Goal: Task Accomplishment & Management: Manage account settings

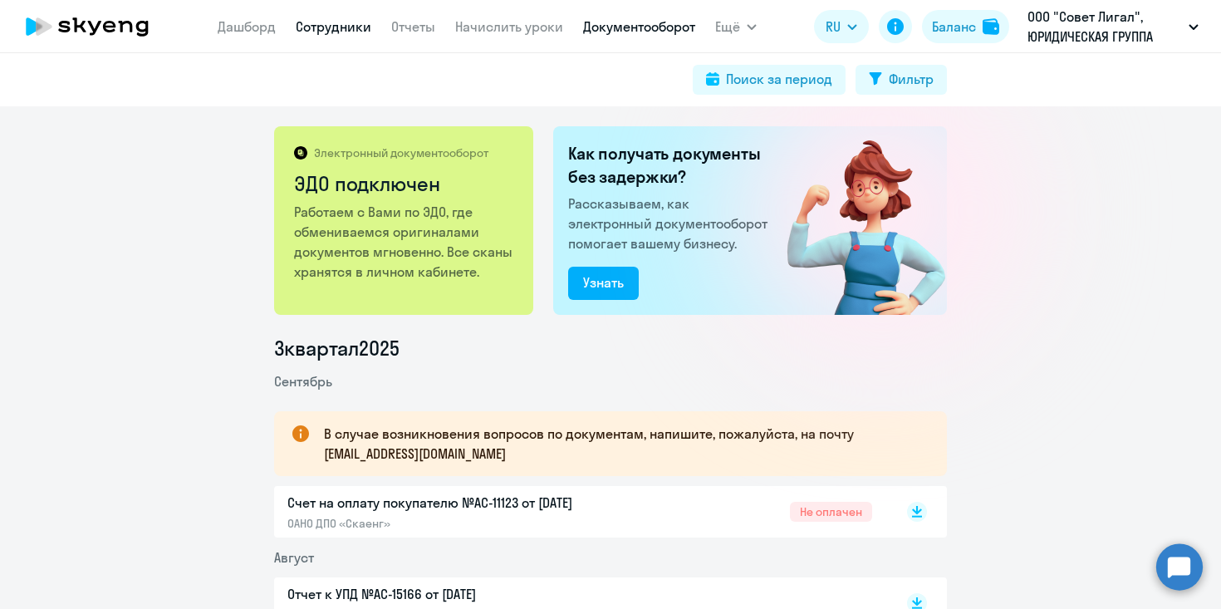
click at [307, 27] on link "Сотрудники" at bounding box center [334, 26] width 76 height 17
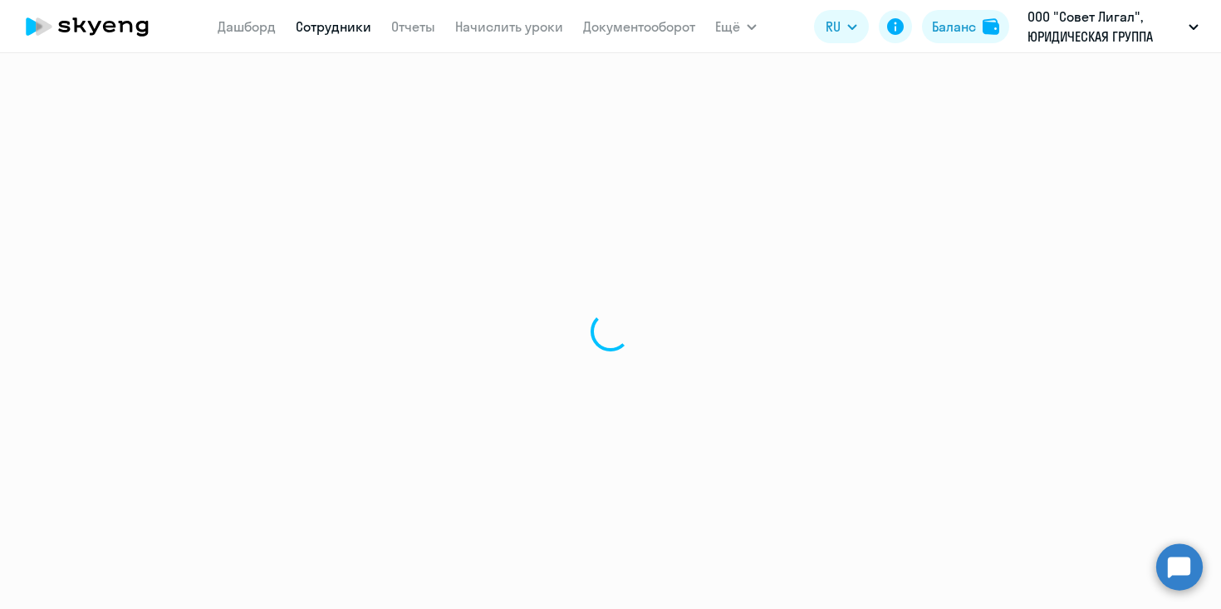
select select "30"
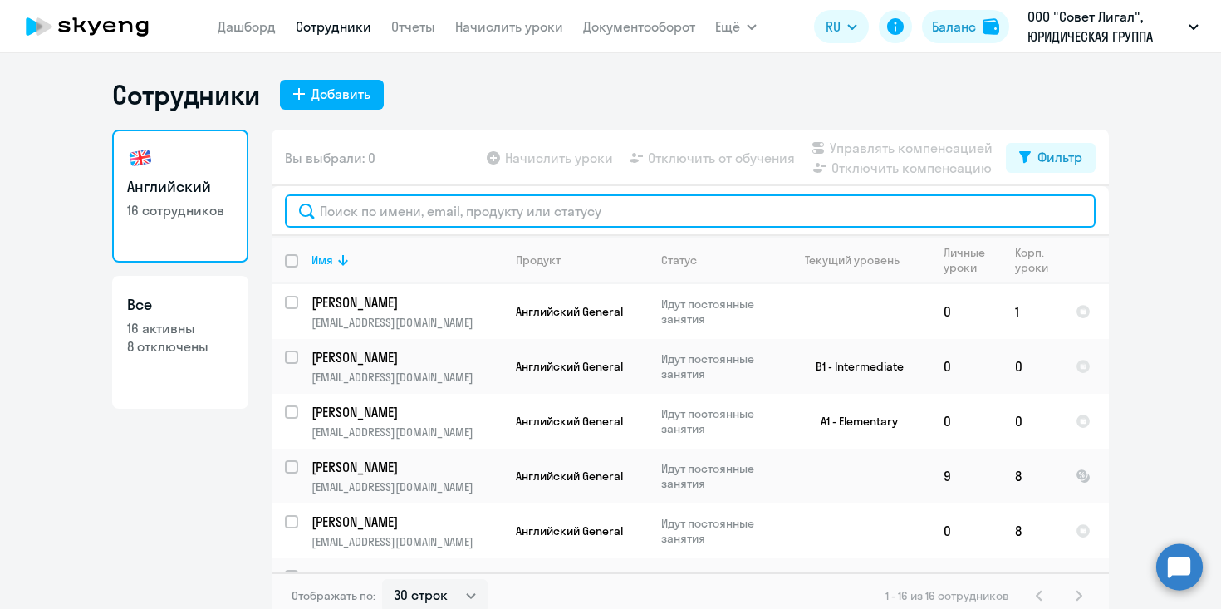
click at [380, 207] on input "text" at bounding box center [690, 210] width 811 height 33
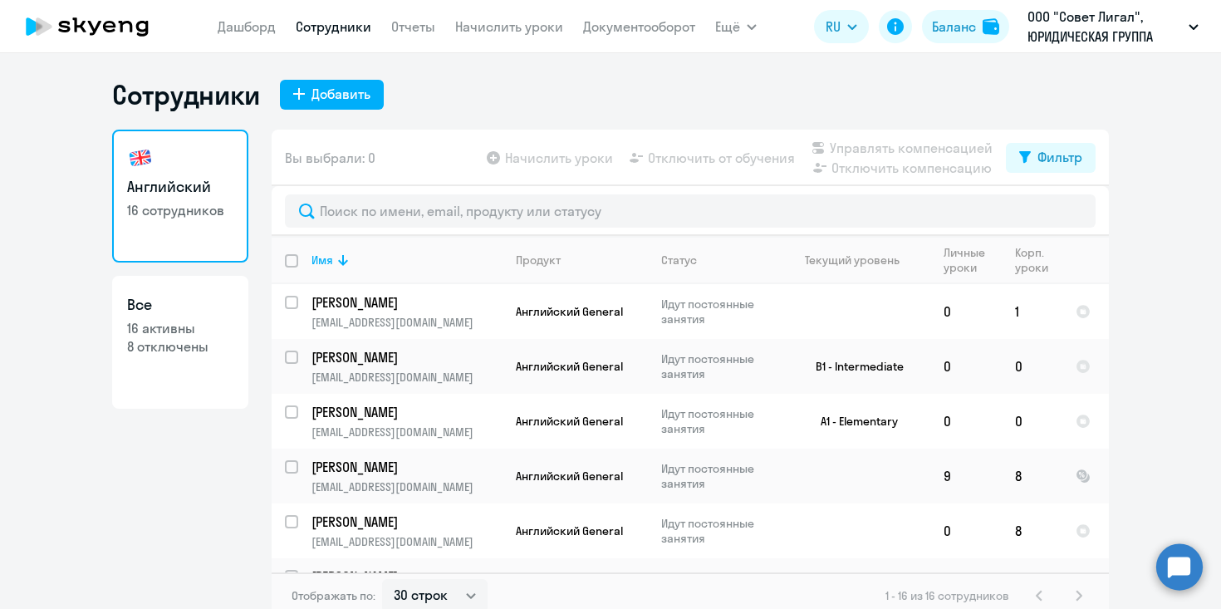
click at [208, 450] on div "Английский 16 сотрудников Все 16 активны 8 отключены" at bounding box center [180, 369] width 136 height 479
click at [258, 27] on link "Дашборд" at bounding box center [247, 26] width 58 height 17
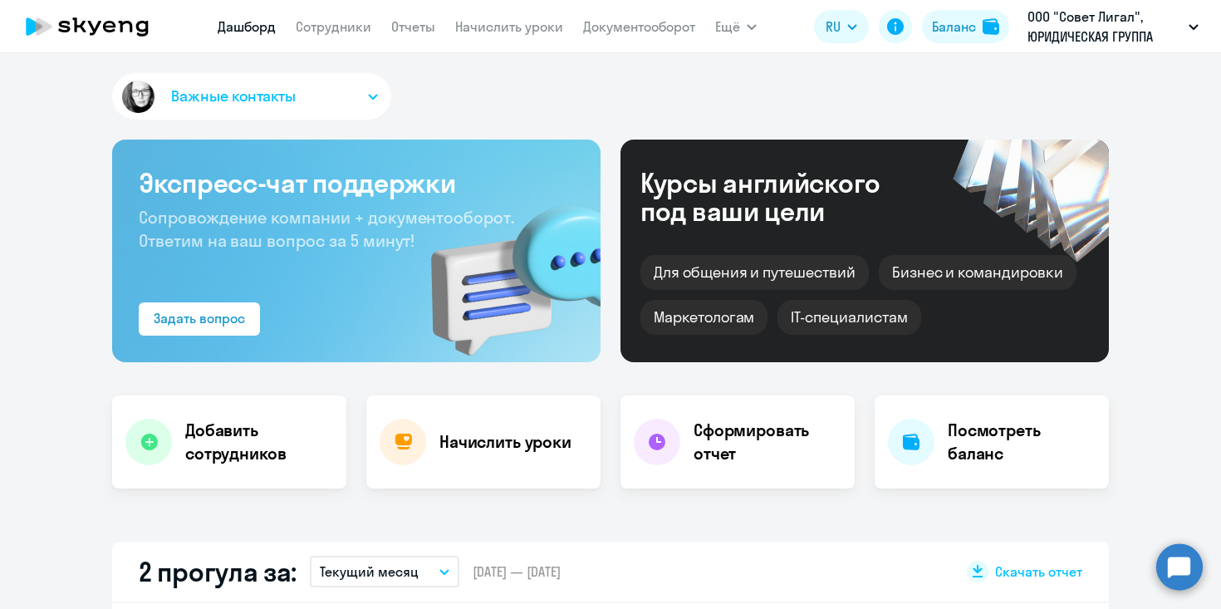
click at [410, 37] on nav "[PERSON_NAME] Отчеты Начислить уроки Документооборот" at bounding box center [457, 26] width 478 height 33
select select "30"
click at [411, 28] on link "Отчеты" at bounding box center [413, 26] width 44 height 17
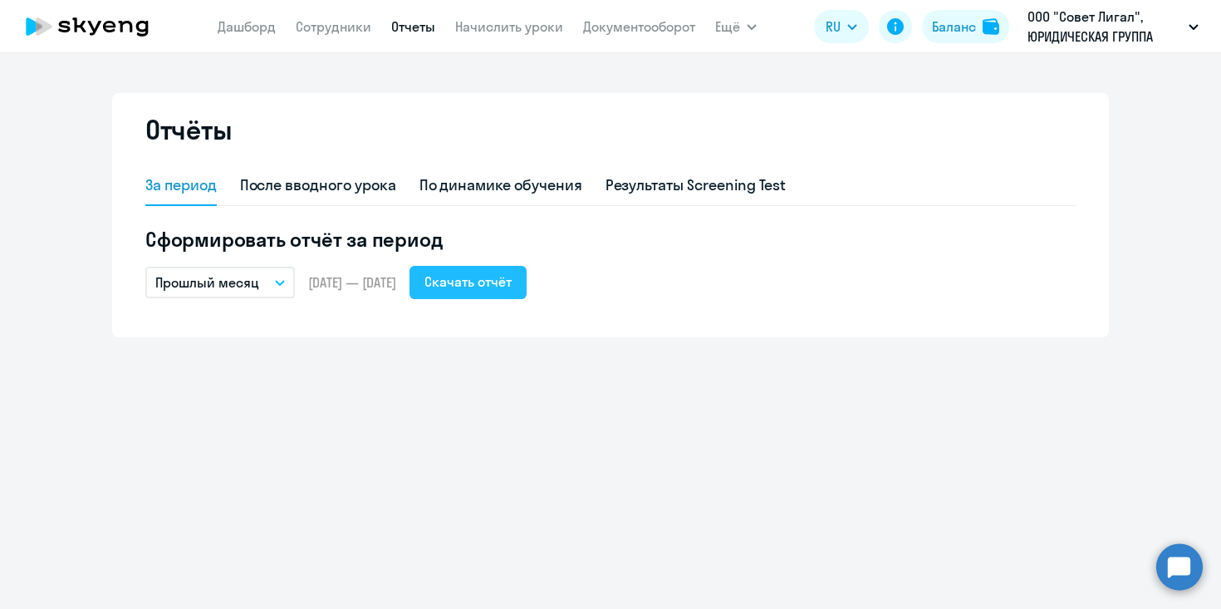
click at [512, 278] on div "Скачать отчёт" at bounding box center [468, 282] width 87 height 20
click at [247, 282] on p "Прошлый месяц" at bounding box center [207, 283] width 104 height 20
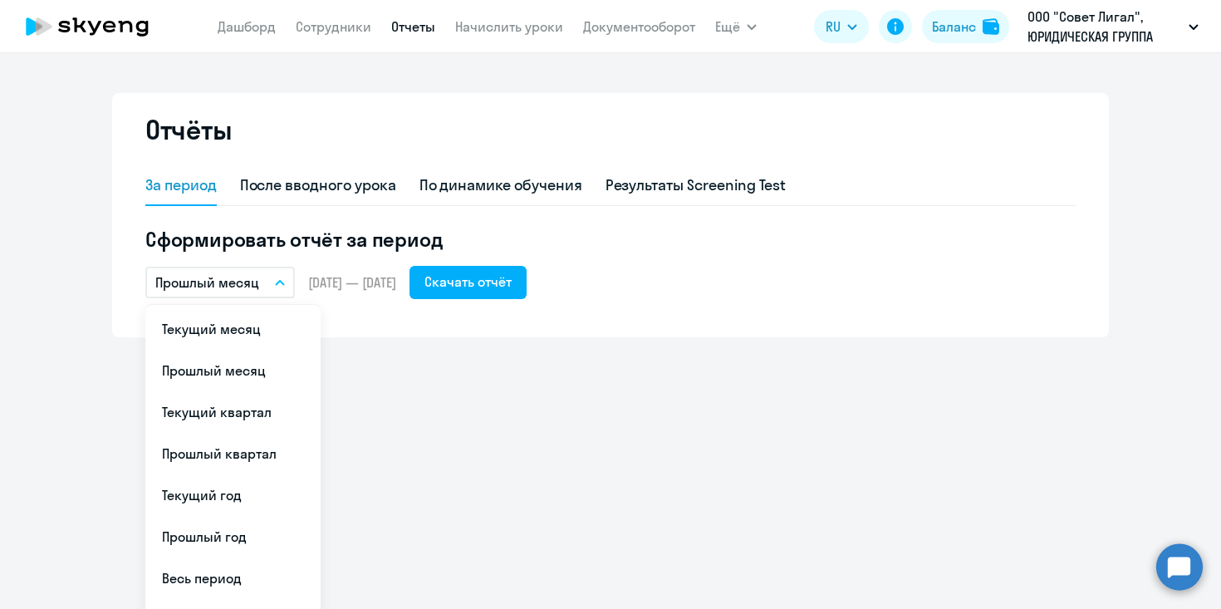
click at [656, 238] on h5 "Сформировать отчёт за период" at bounding box center [610, 239] width 931 height 27
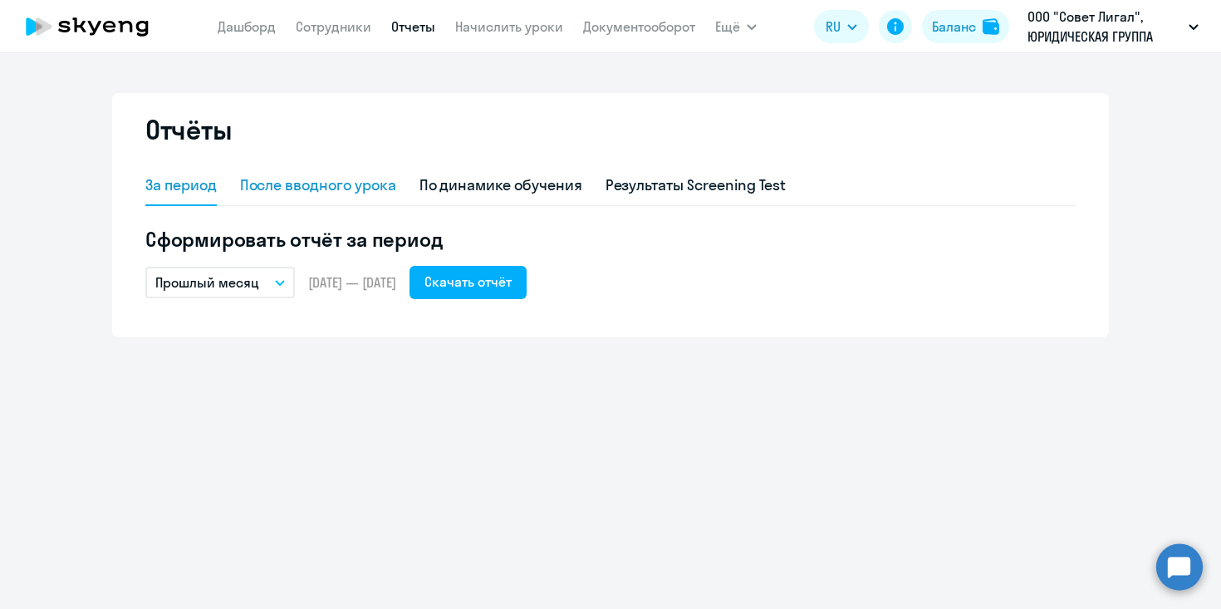
click at [304, 194] on div "После вводного урока" at bounding box center [318, 185] width 156 height 22
select select "10"
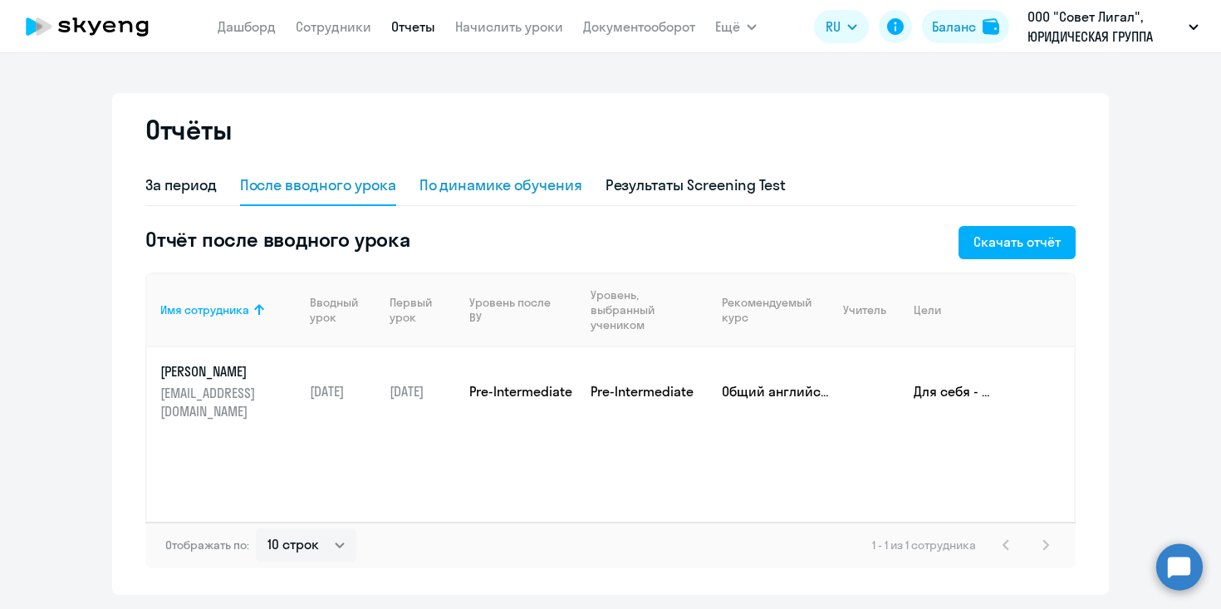
click at [481, 200] on div "По динамике обучения" at bounding box center [501, 186] width 163 height 40
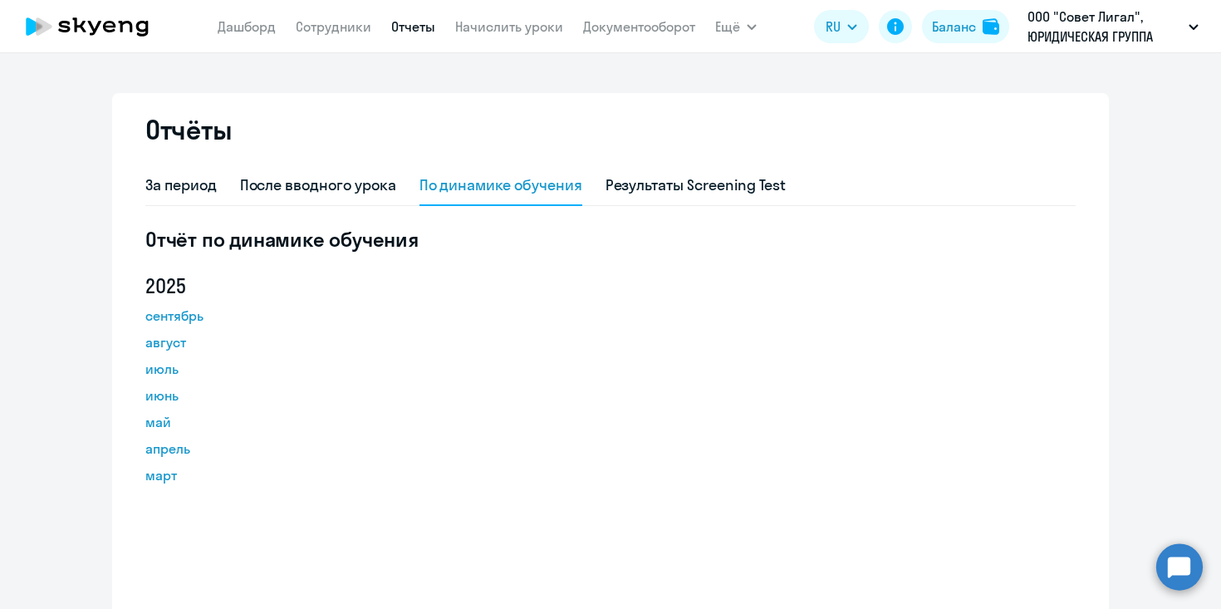
click at [317, 36] on app-menu-item-link "Сотрудники" at bounding box center [334, 27] width 76 height 21
click at [320, 28] on link "Сотрудники" at bounding box center [334, 26] width 76 height 17
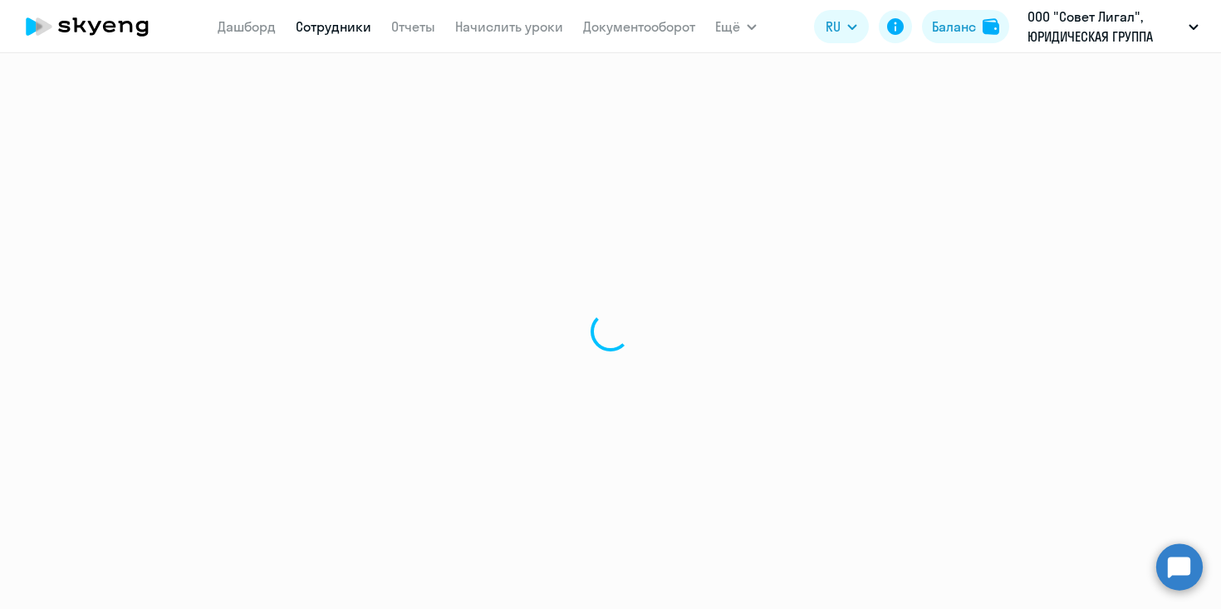
select select "30"
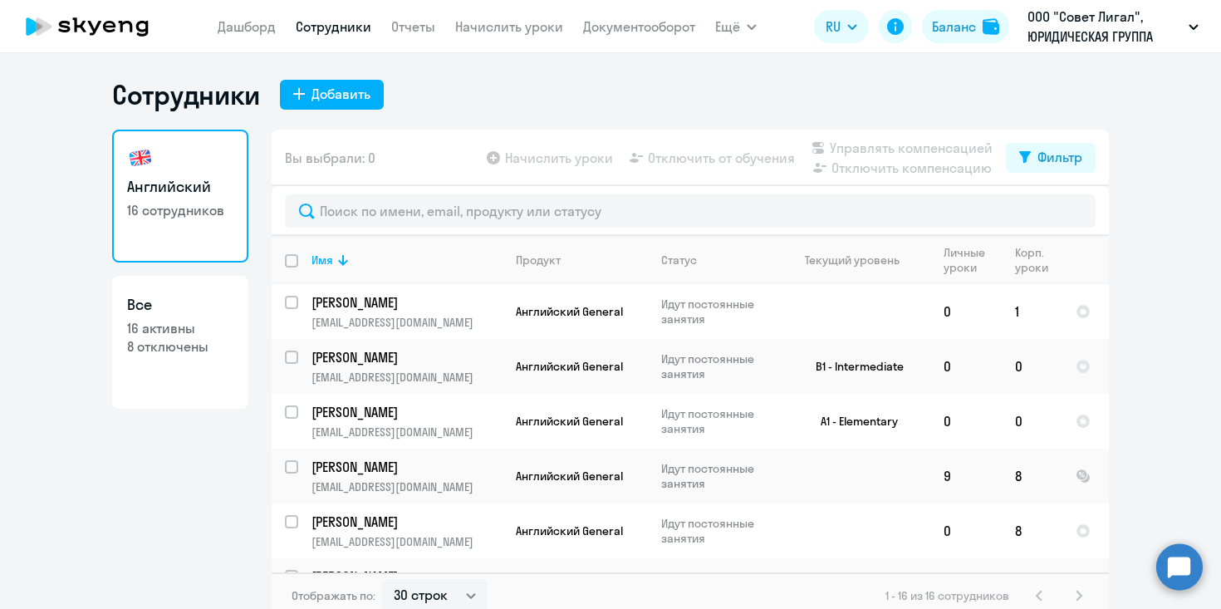
click at [178, 347] on p "8 отключены" at bounding box center [180, 346] width 106 height 18
select select "30"
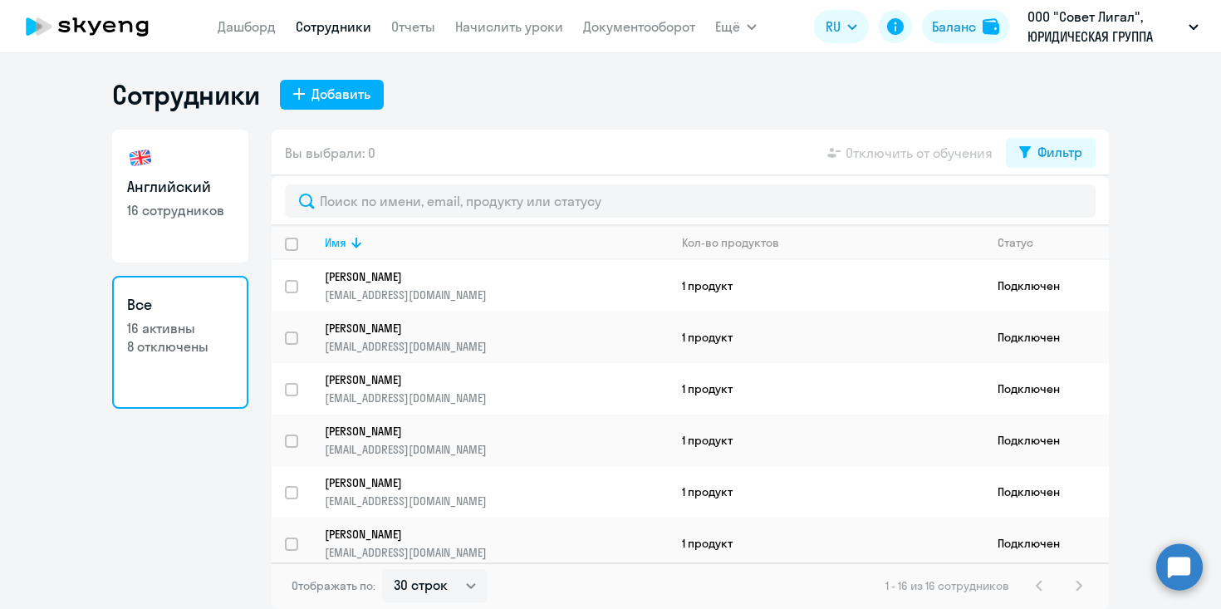
click at [197, 184] on h3 "Английский" at bounding box center [180, 187] width 106 height 22
select select "30"
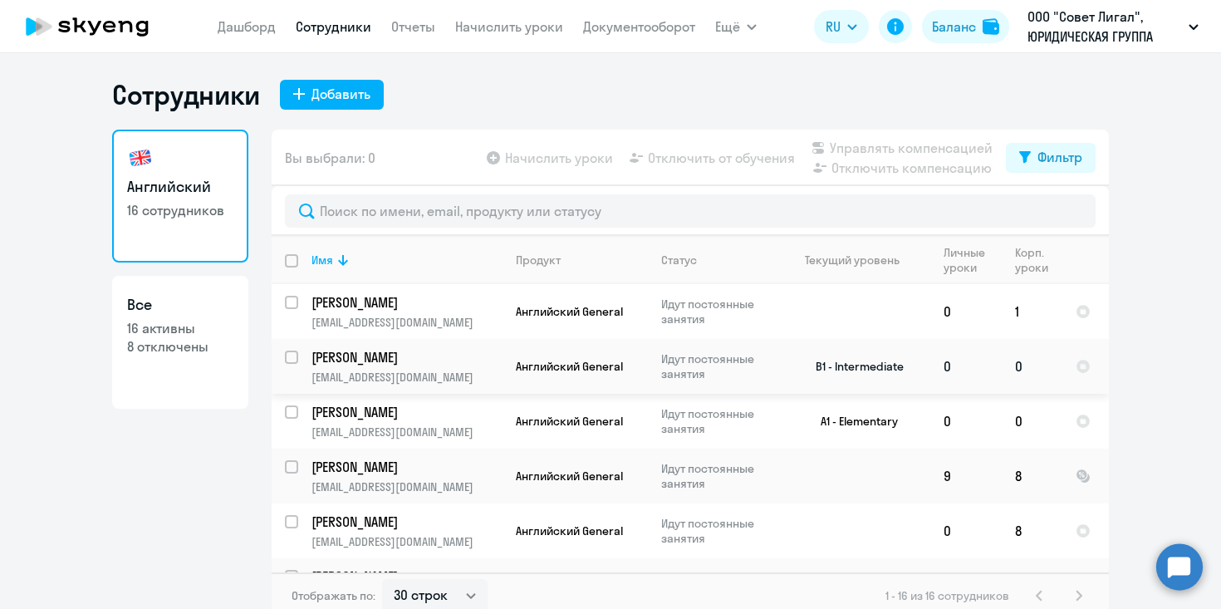
click at [756, 374] on p "Идут постоянные занятия" at bounding box center [718, 366] width 114 height 30
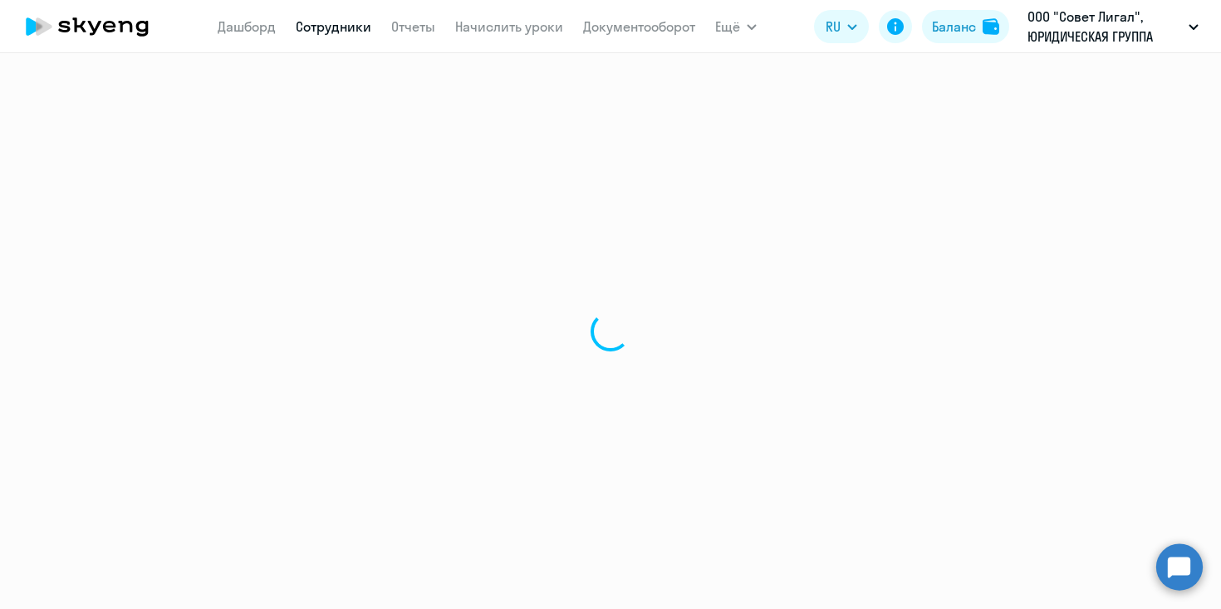
select select "english"
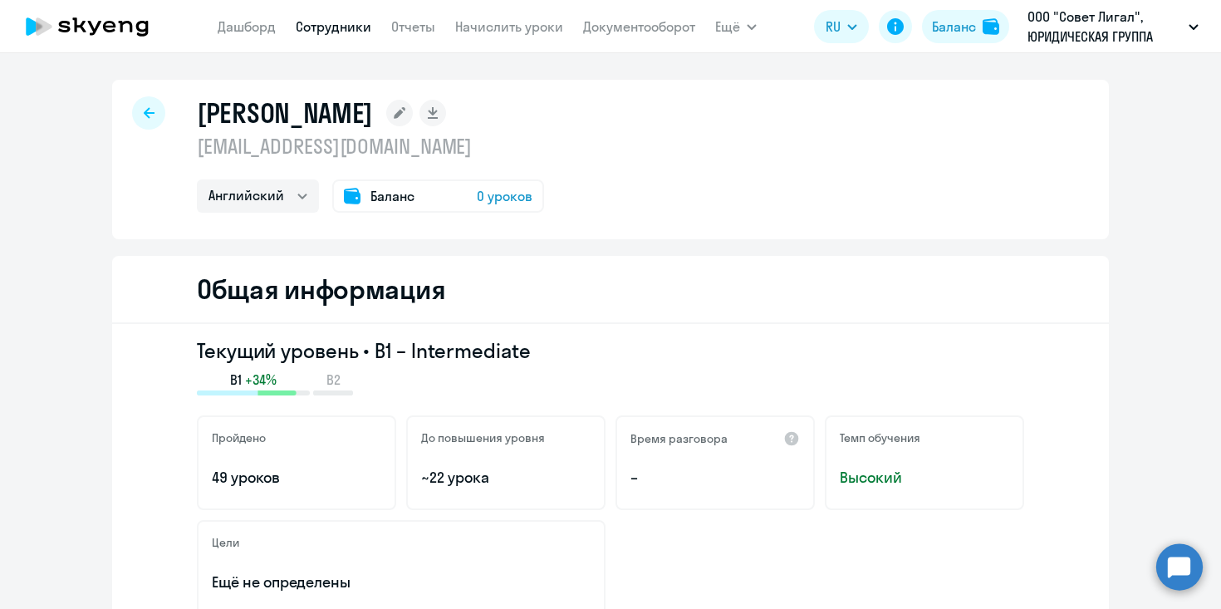
click at [149, 113] on icon at bounding box center [149, 112] width 11 height 11
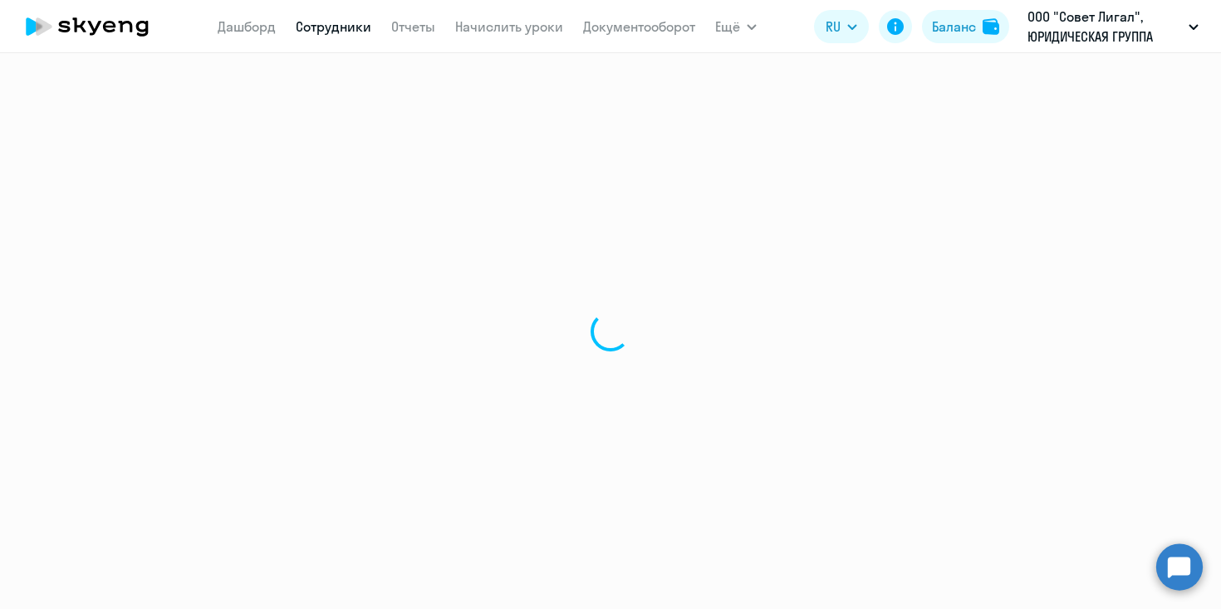
select select "30"
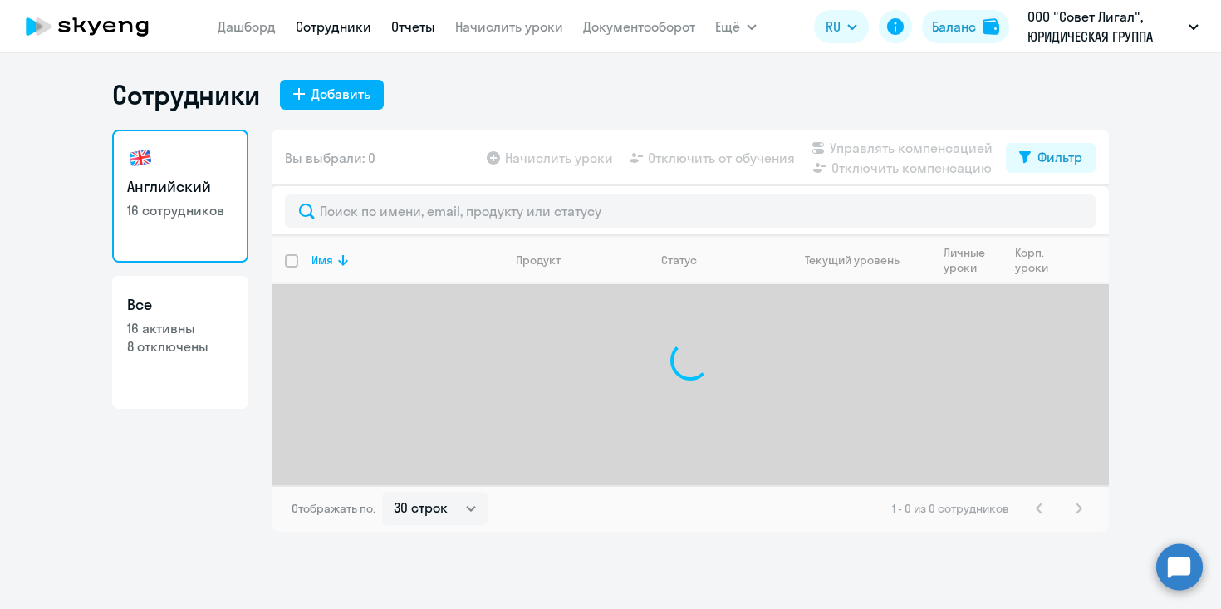
click at [426, 27] on link "Отчеты" at bounding box center [413, 26] width 44 height 17
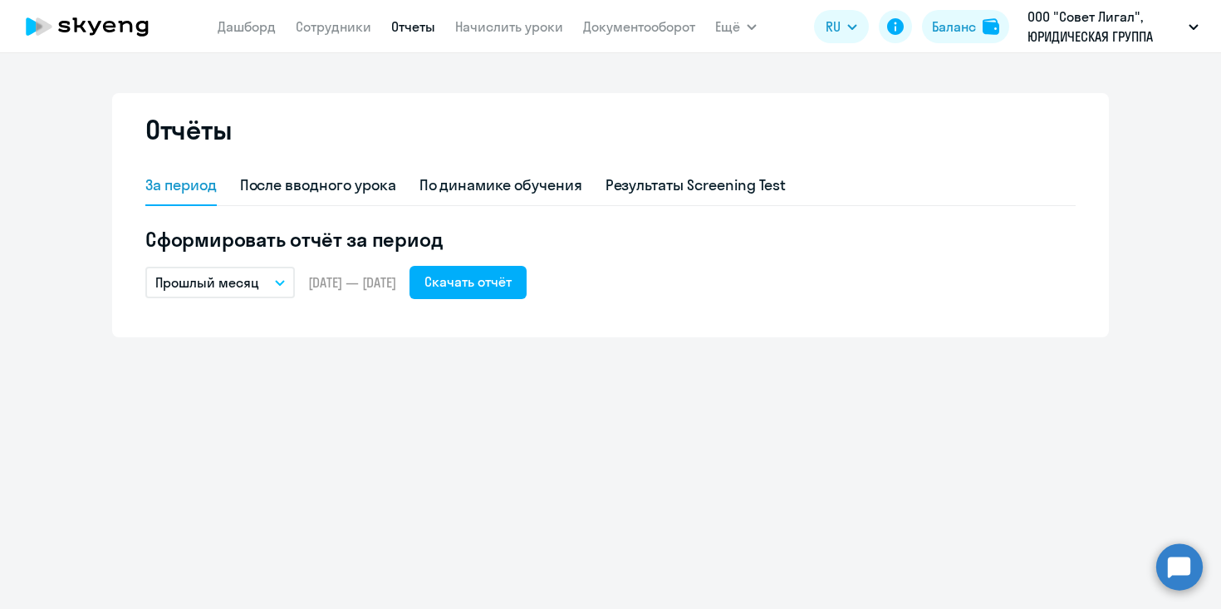
click at [273, 288] on button "Прошлый месяц" at bounding box center [220, 283] width 150 height 32
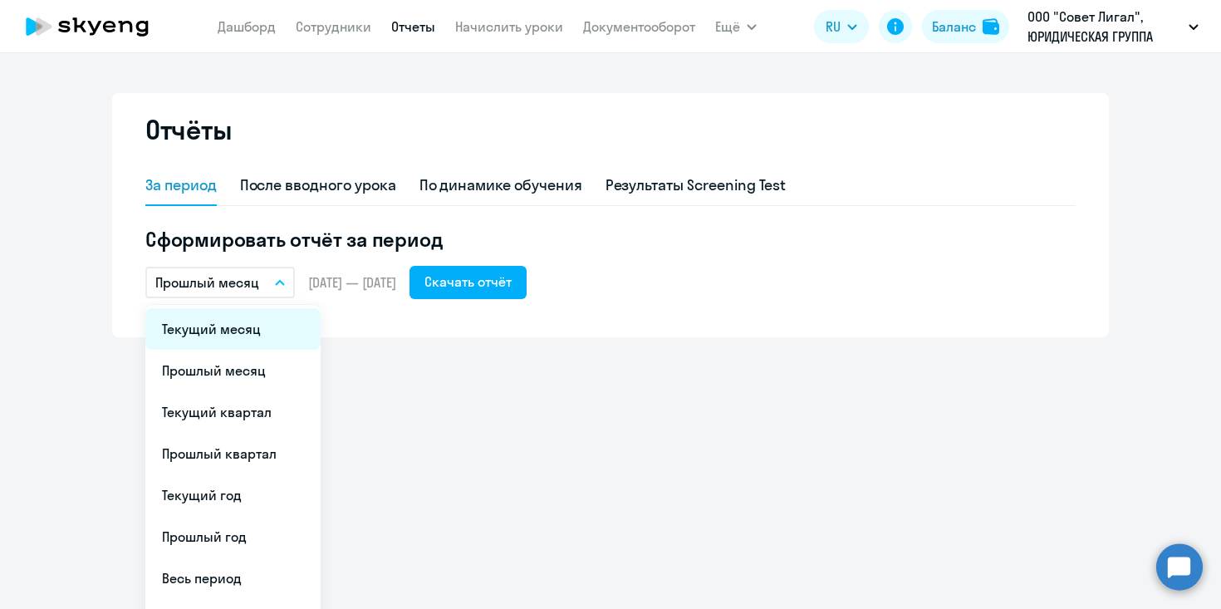
click at [255, 337] on li "Текущий месяц" at bounding box center [232, 329] width 175 height 42
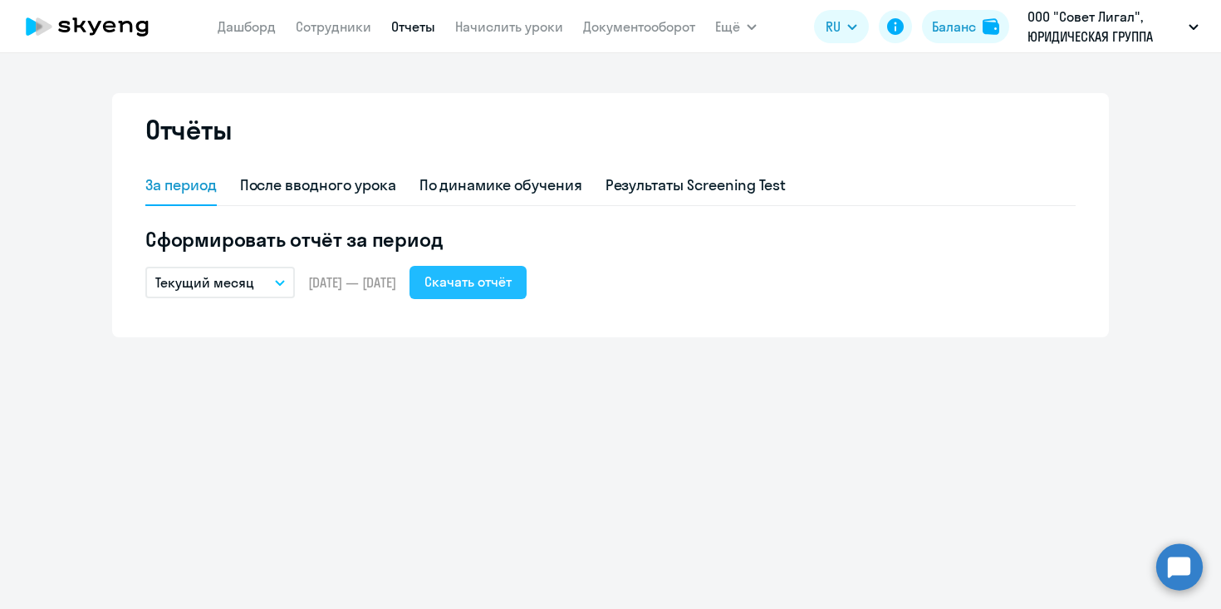
click at [512, 285] on div "Скачать отчёт" at bounding box center [468, 282] width 87 height 20
click at [124, 28] on icon at bounding box center [87, 27] width 146 height 42
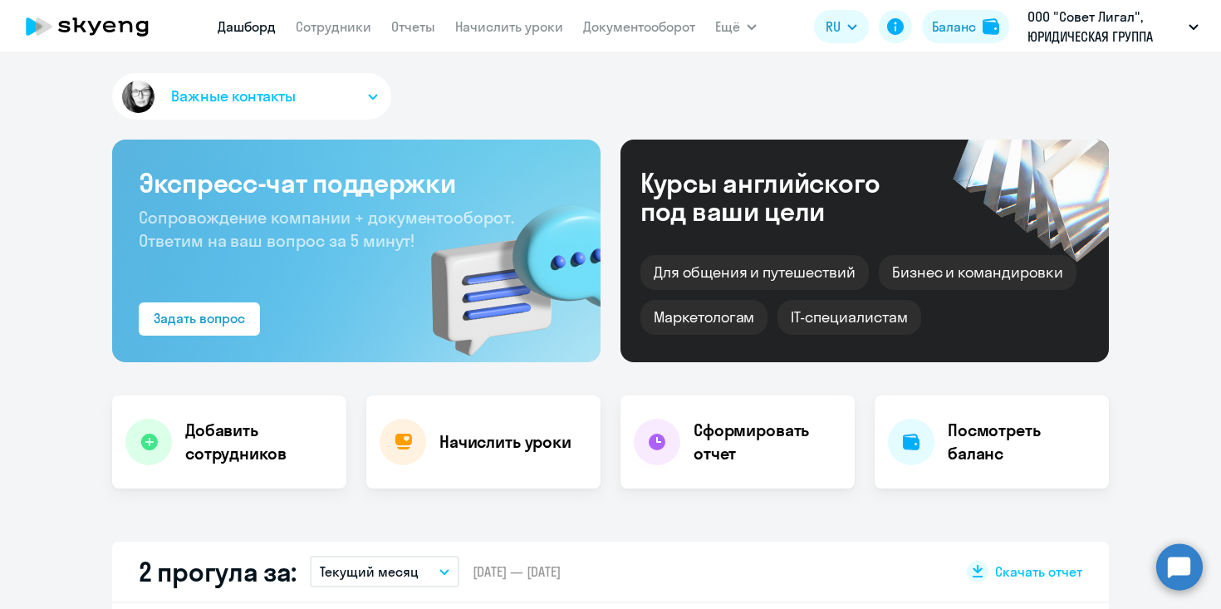
select select "30"
click at [328, 26] on link "Сотрудники" at bounding box center [334, 26] width 76 height 17
select select "30"
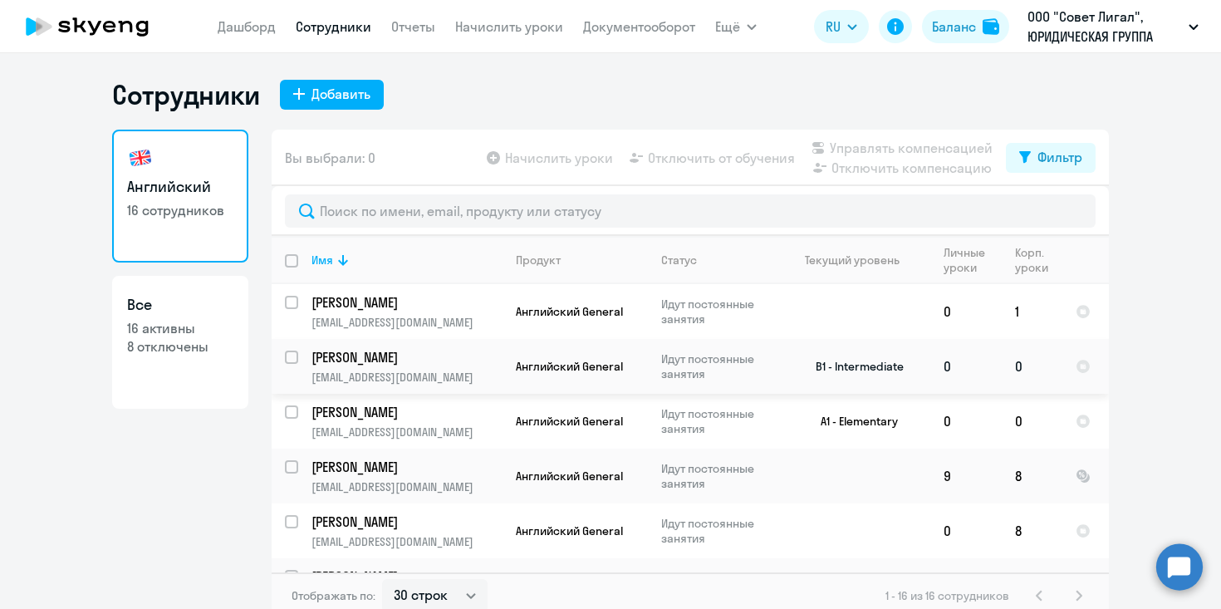
click at [796, 371] on td "B1 - Intermediate" at bounding box center [853, 366] width 155 height 55
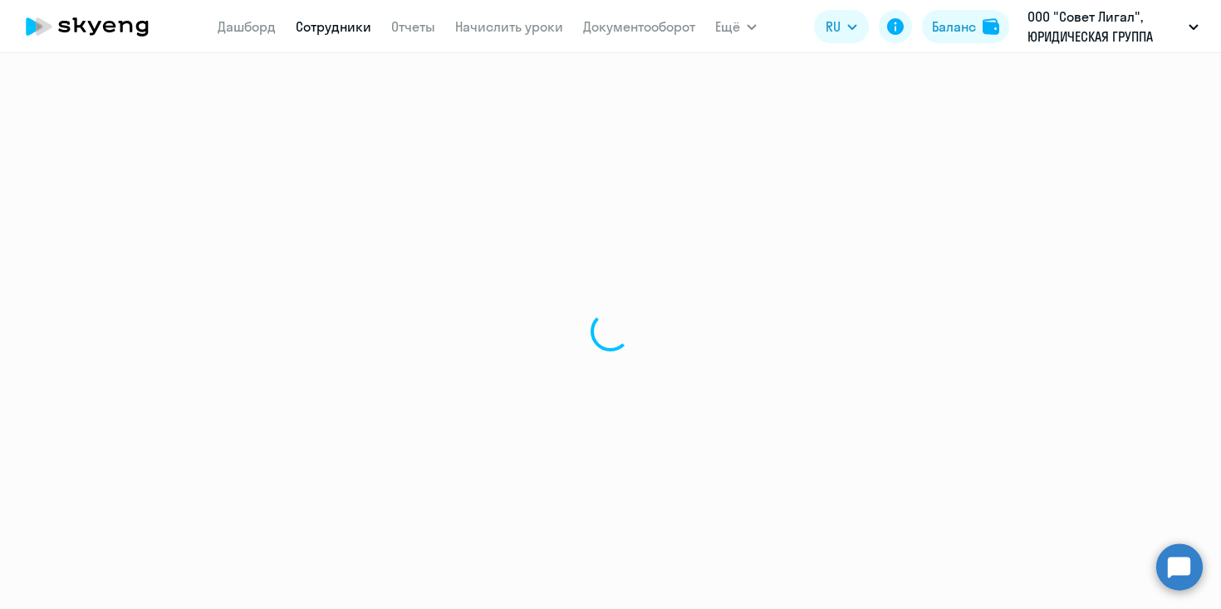
select select "english"
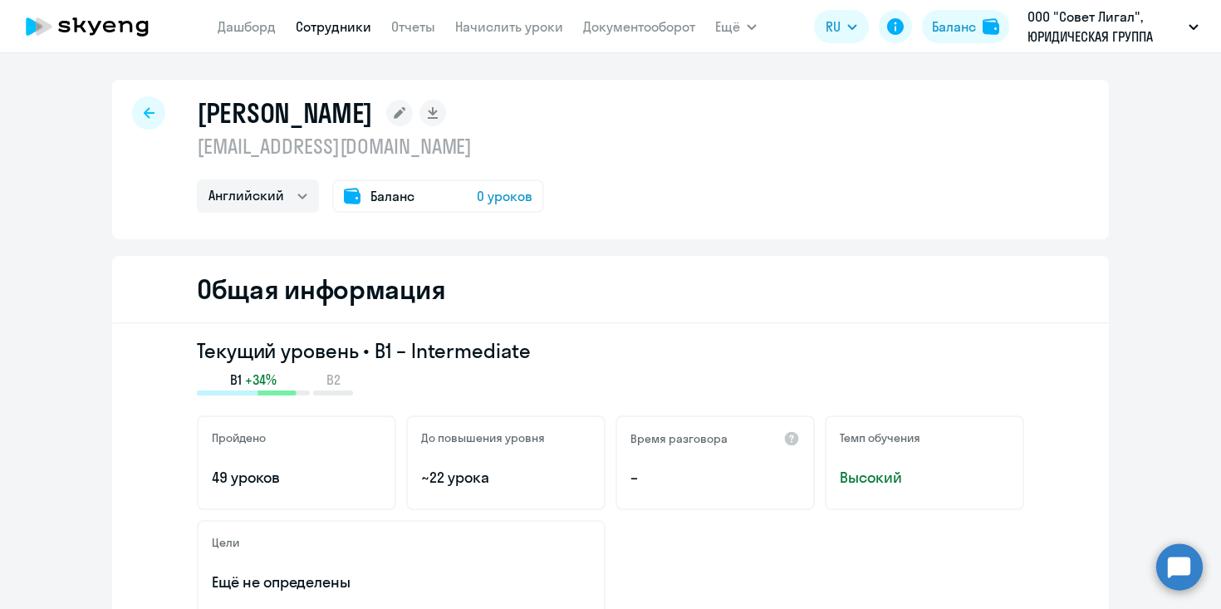
select select "30"
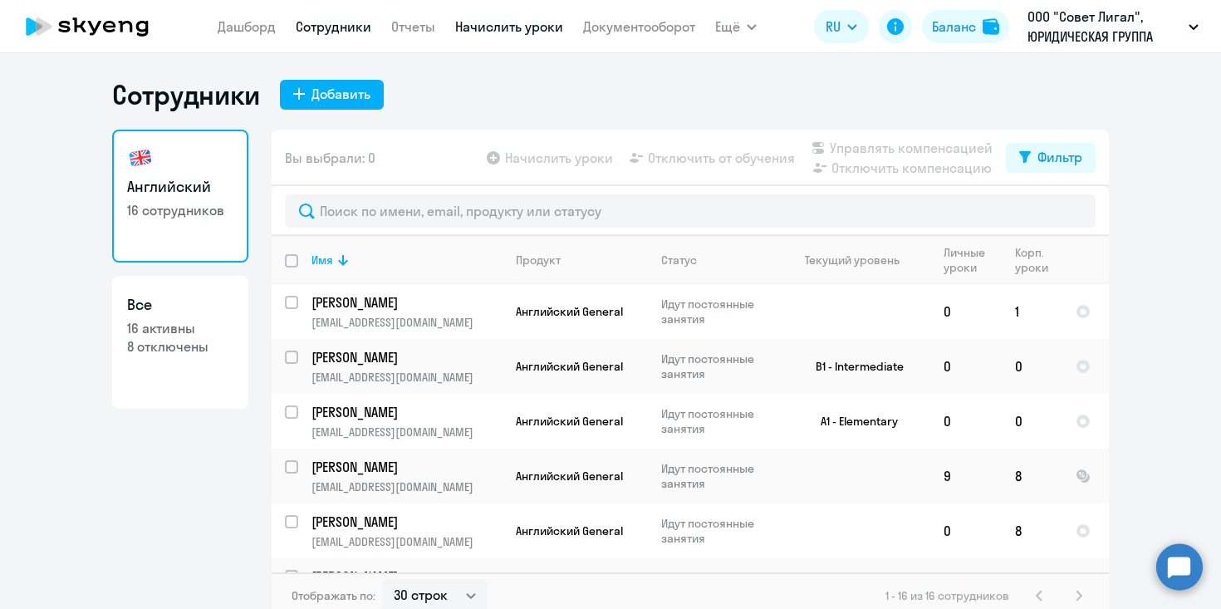
click at [488, 22] on link "Начислить уроки" at bounding box center [509, 26] width 108 height 17
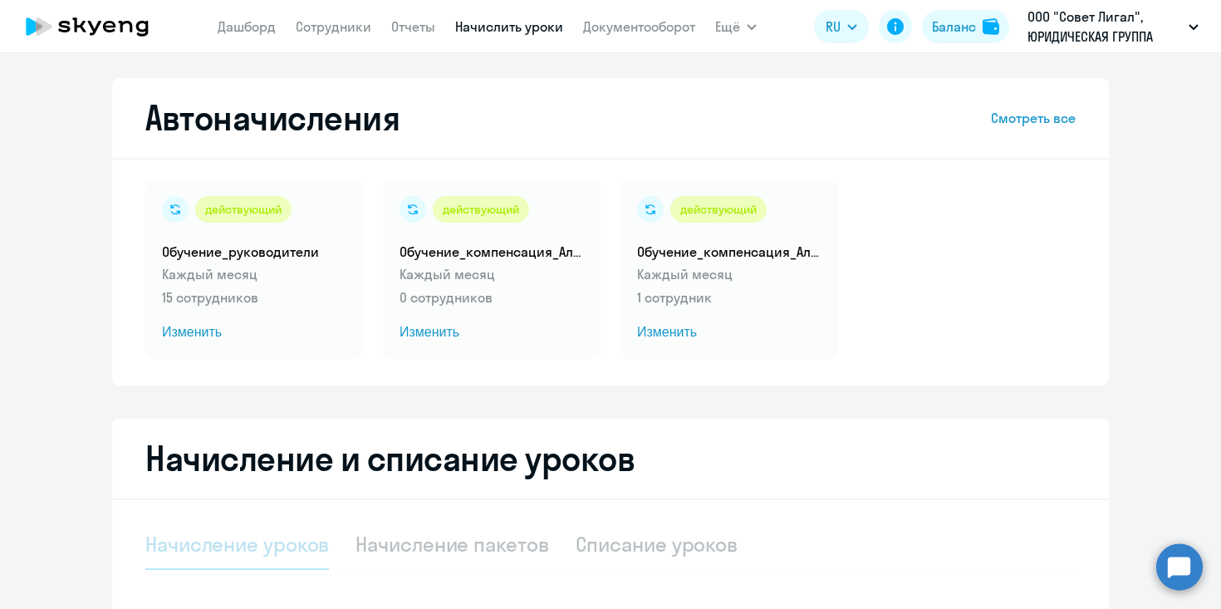
select select "10"
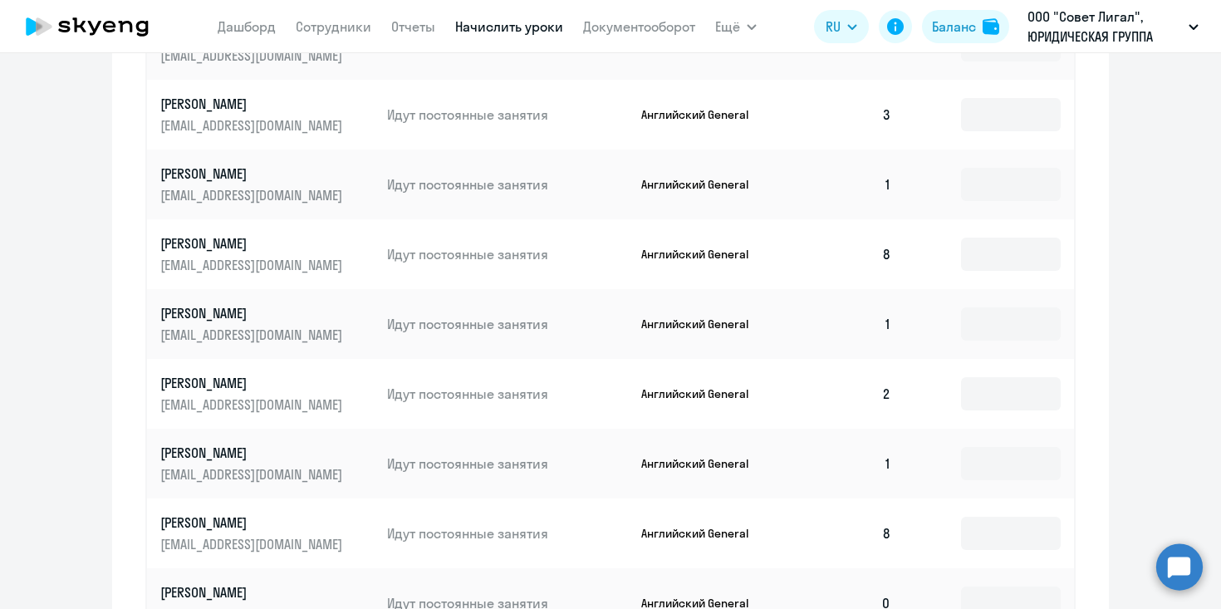
scroll to position [1026, 0]
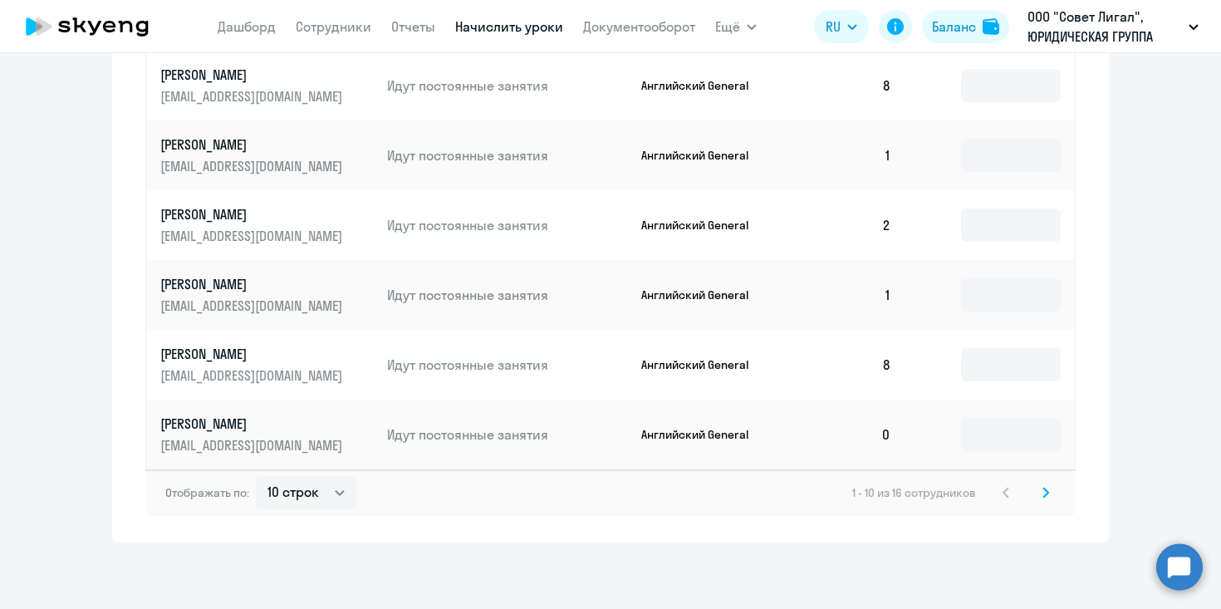
click at [1045, 494] on icon at bounding box center [1046, 492] width 5 height 9
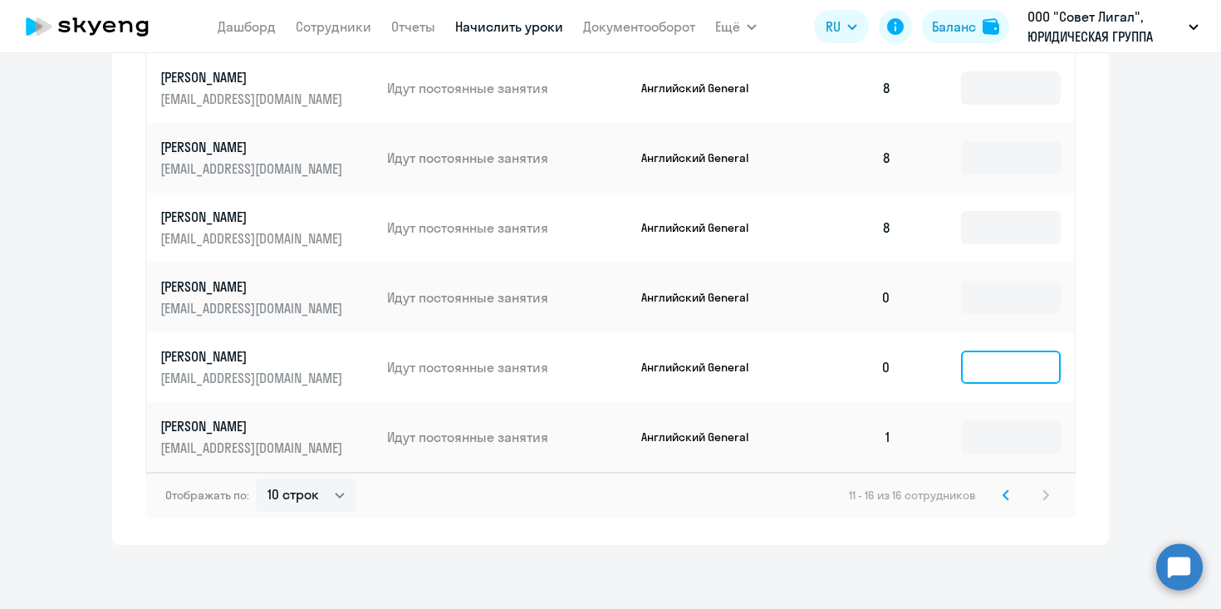
click at [1010, 377] on input at bounding box center [1011, 367] width 100 height 33
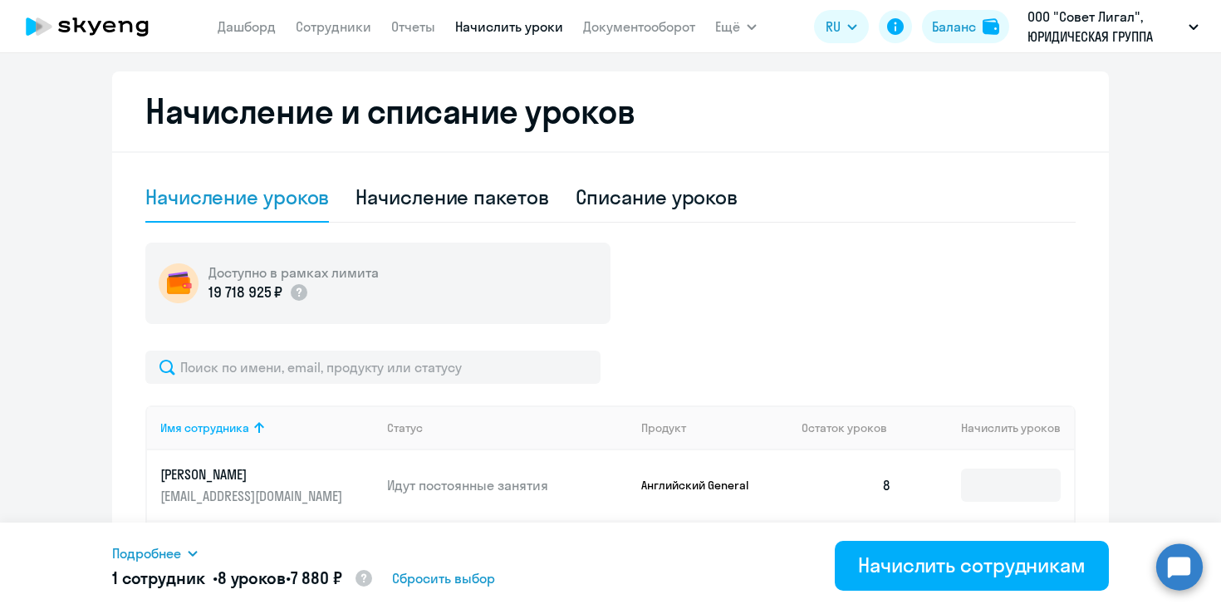
scroll to position [747, 0]
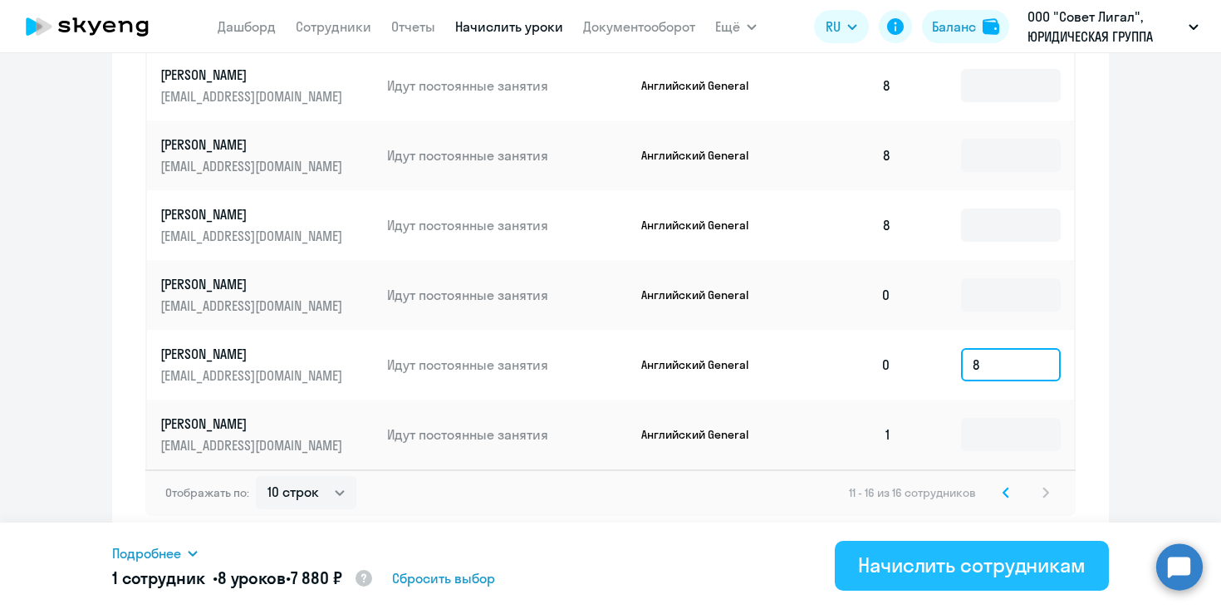
type input "8"
click at [949, 566] on div "Начислить сотрудникам" at bounding box center [972, 565] width 228 height 27
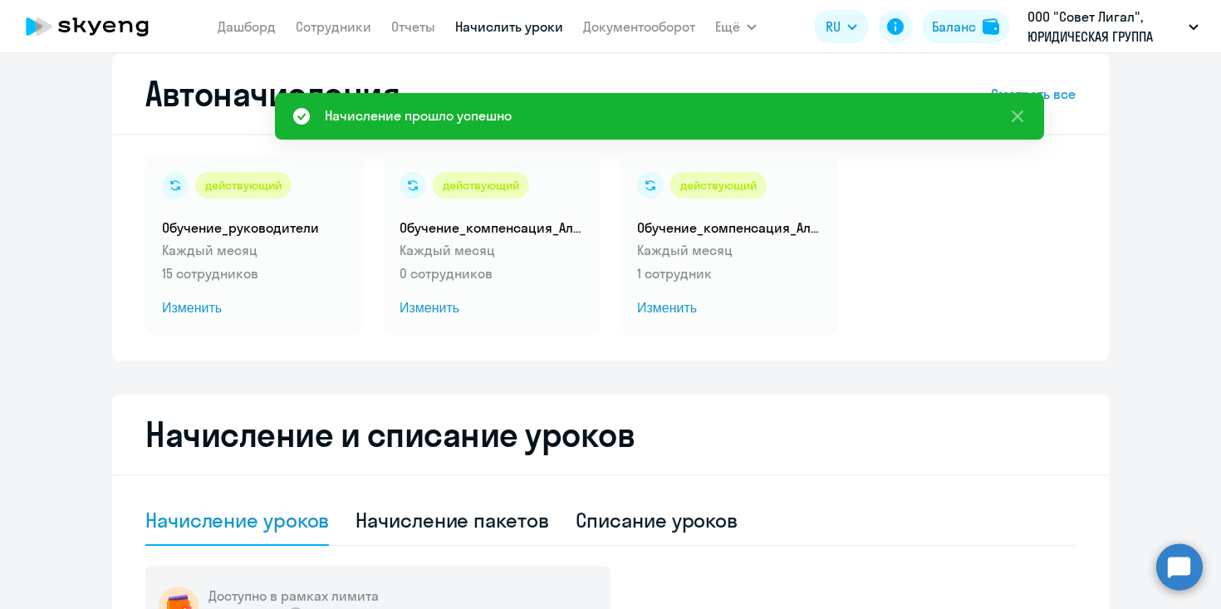
scroll to position [0, 0]
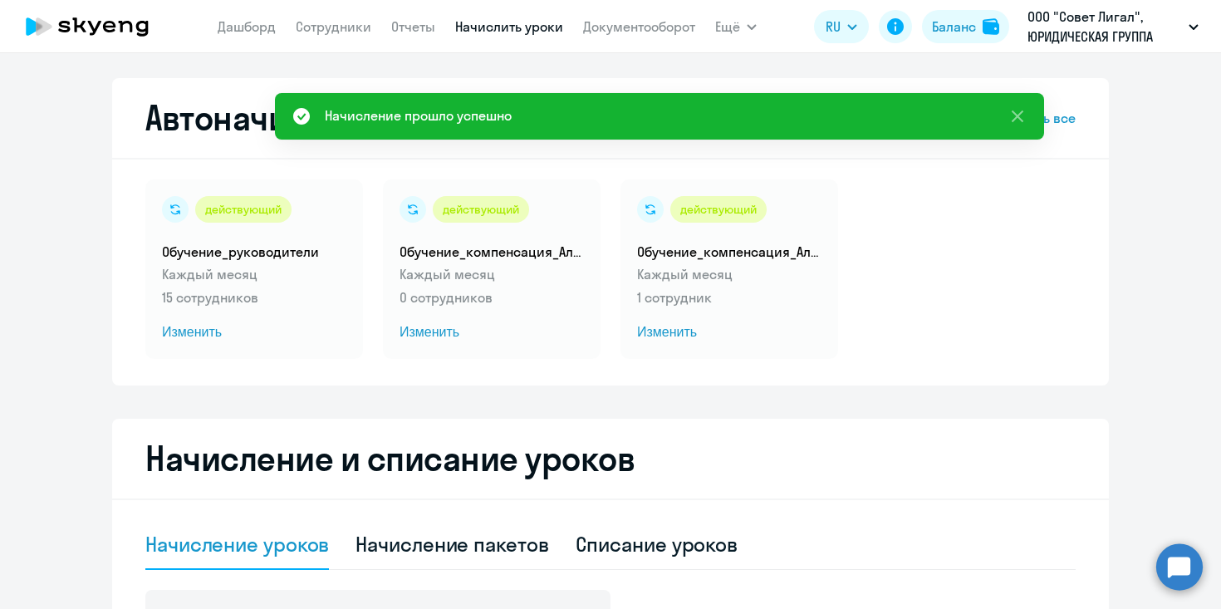
click at [125, 31] on icon at bounding box center [87, 27] width 146 height 42
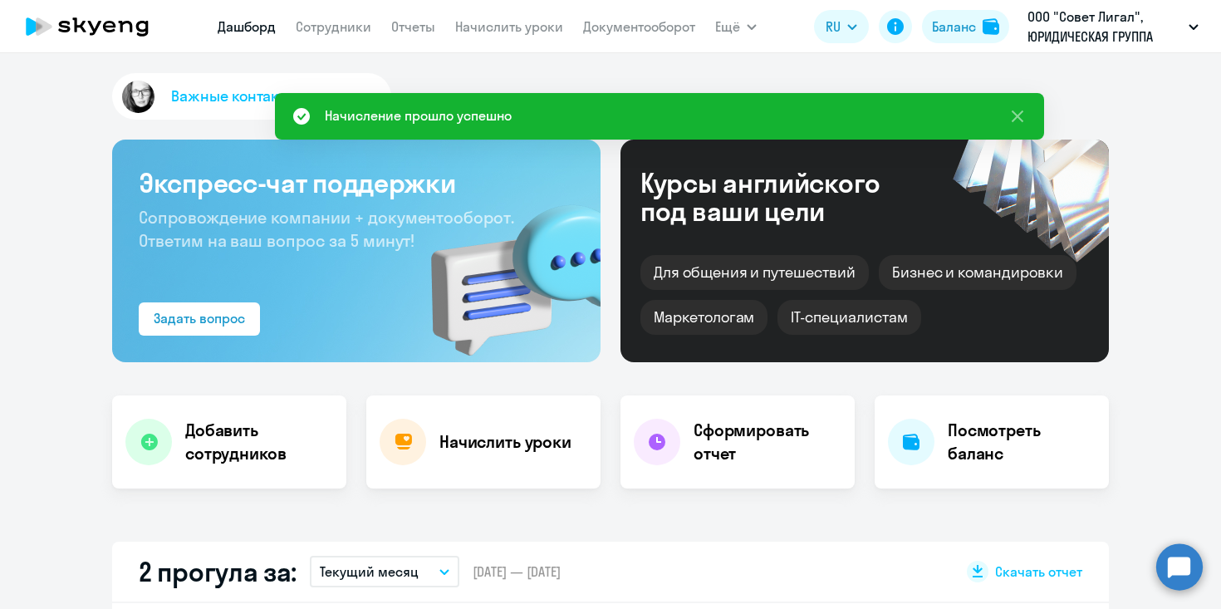
select select "30"
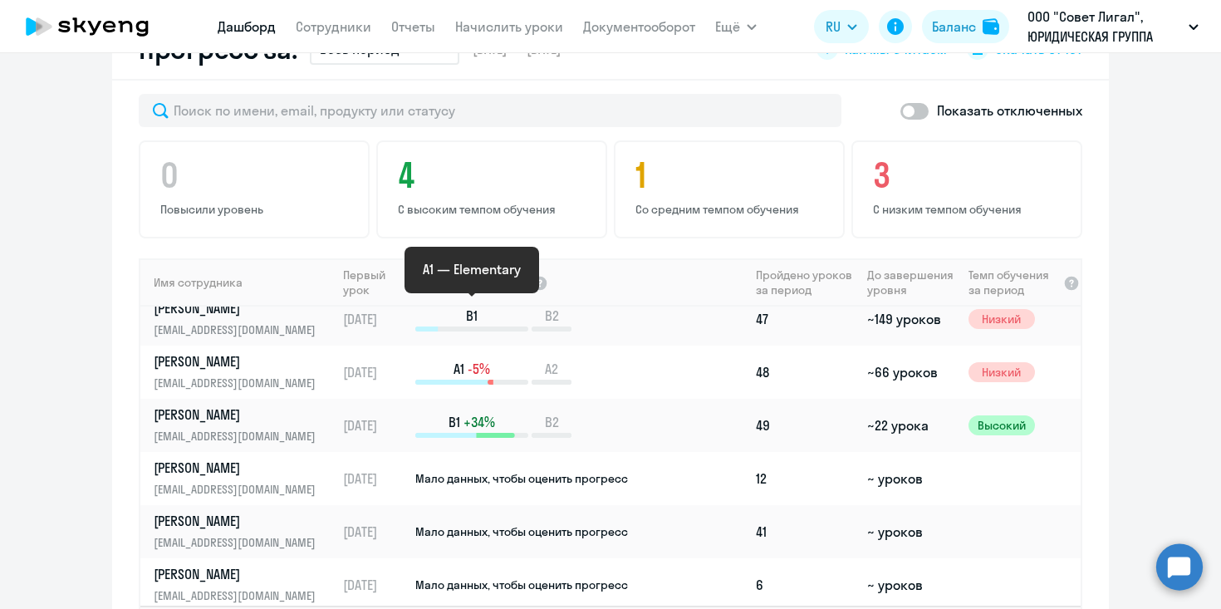
scroll to position [277, 0]
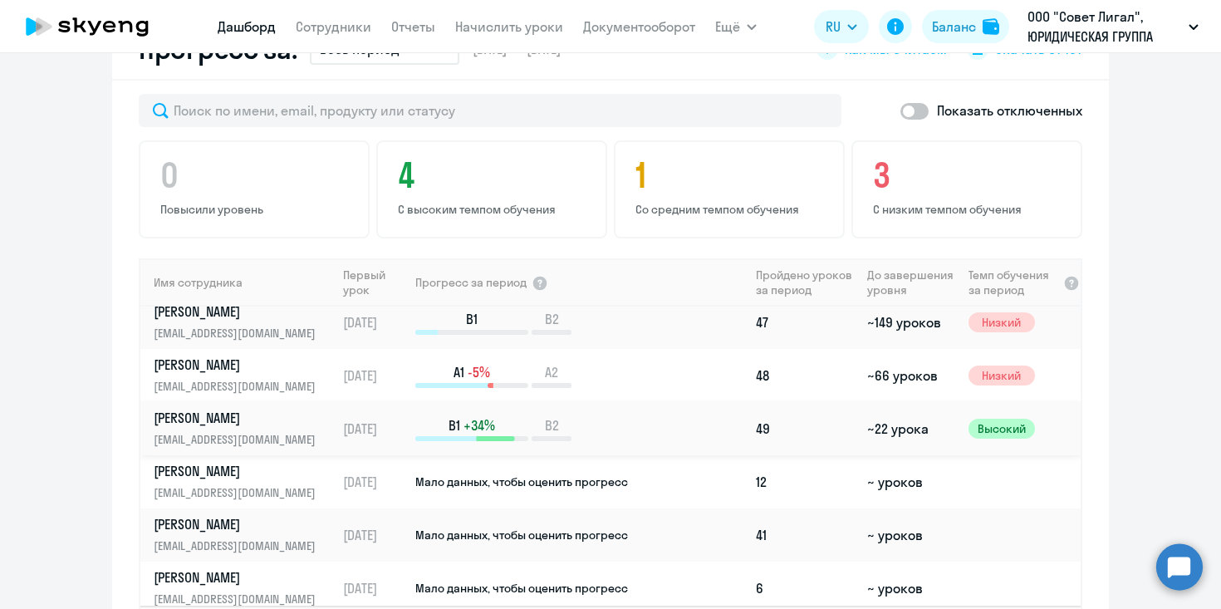
click at [278, 415] on p "[PERSON_NAME]" at bounding box center [239, 418] width 171 height 18
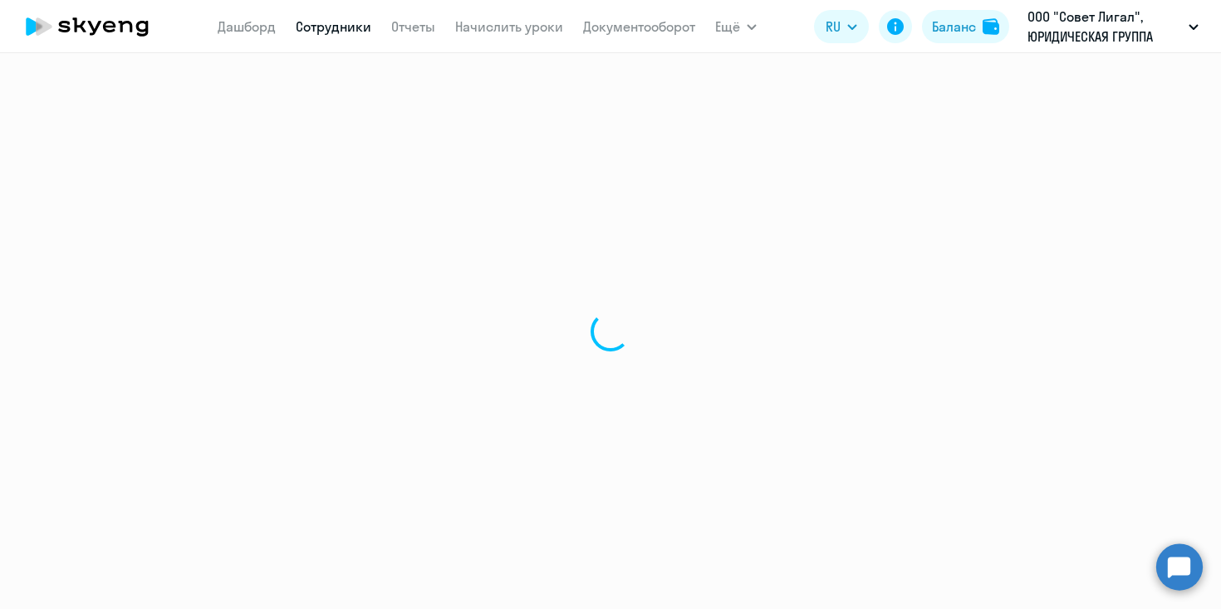
select select "english"
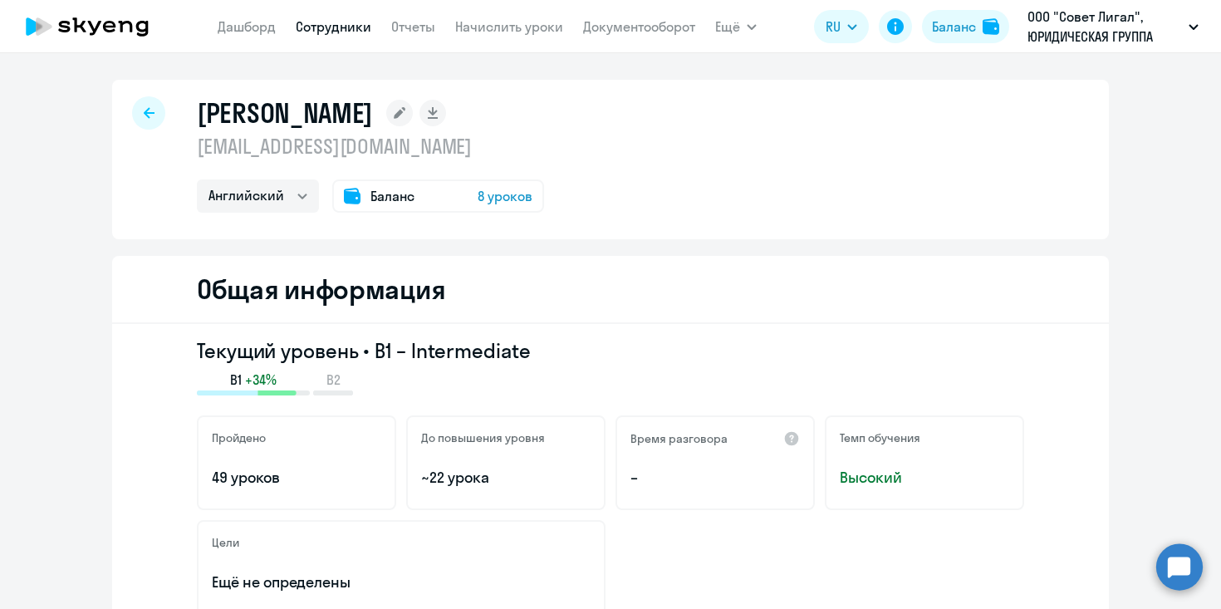
click at [318, 27] on link "Сотрудники" at bounding box center [334, 26] width 76 height 17
select select "30"
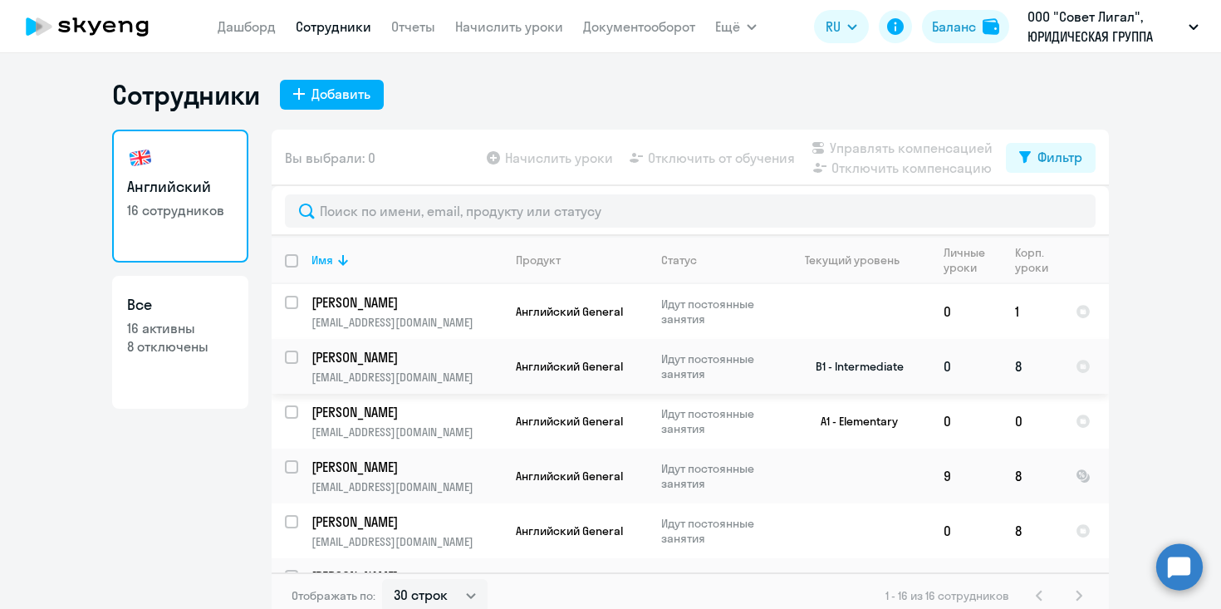
click at [503, 376] on td "Английский General" at bounding box center [575, 366] width 145 height 55
select select "english"
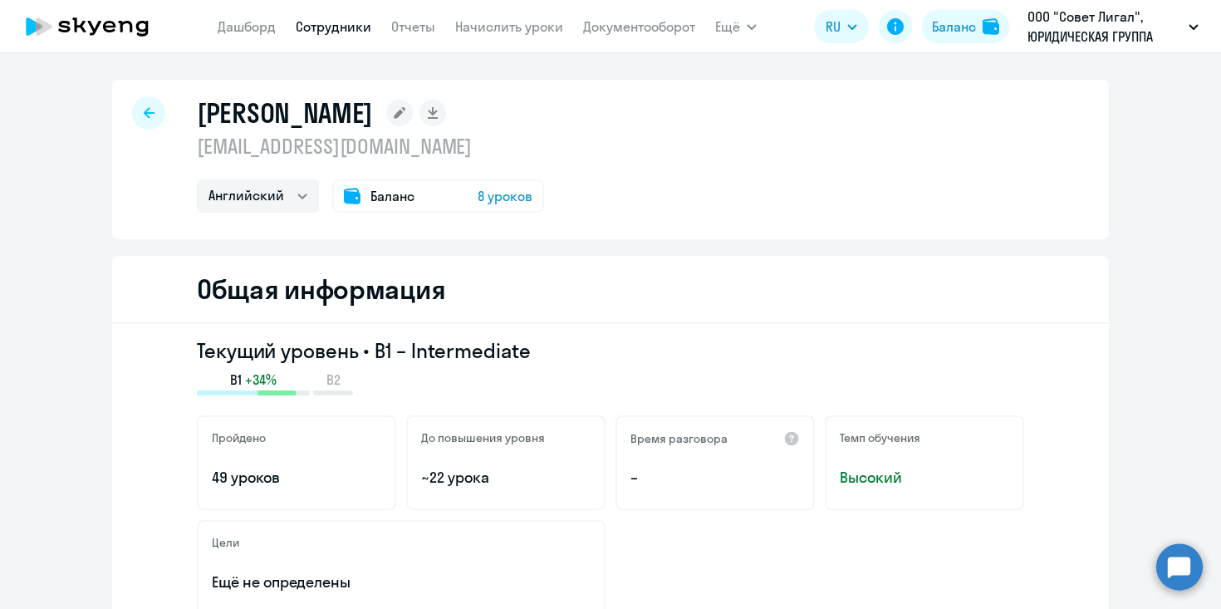
click at [459, 194] on div "Баланс 8 уроков" at bounding box center [438, 195] width 212 height 33
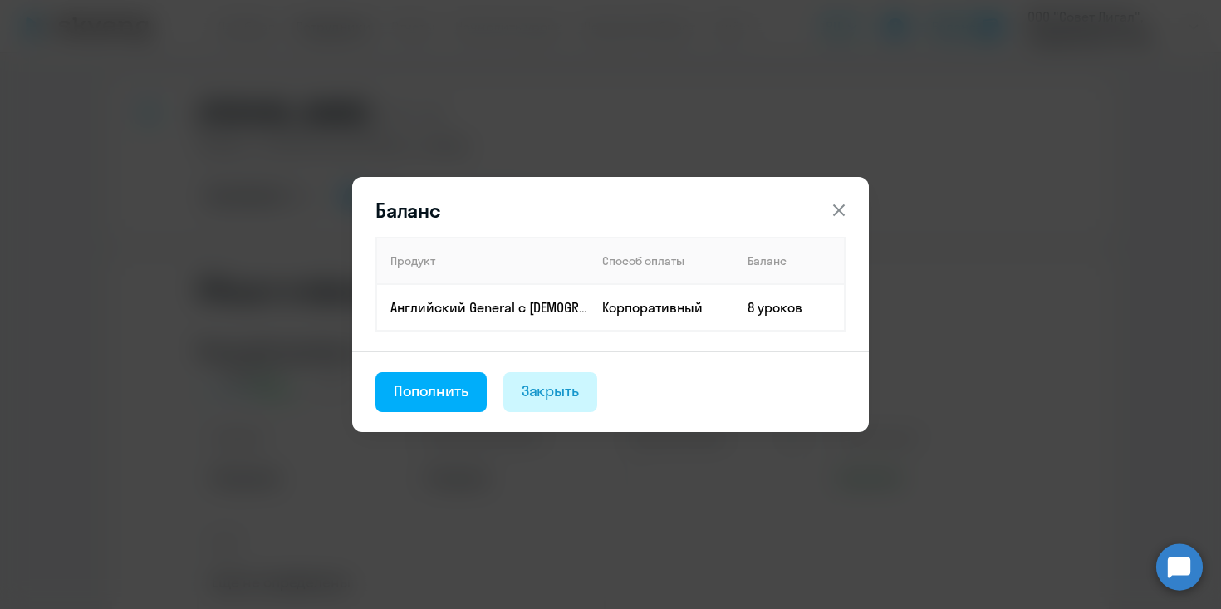
click at [526, 390] on div "Закрыть" at bounding box center [551, 392] width 58 height 22
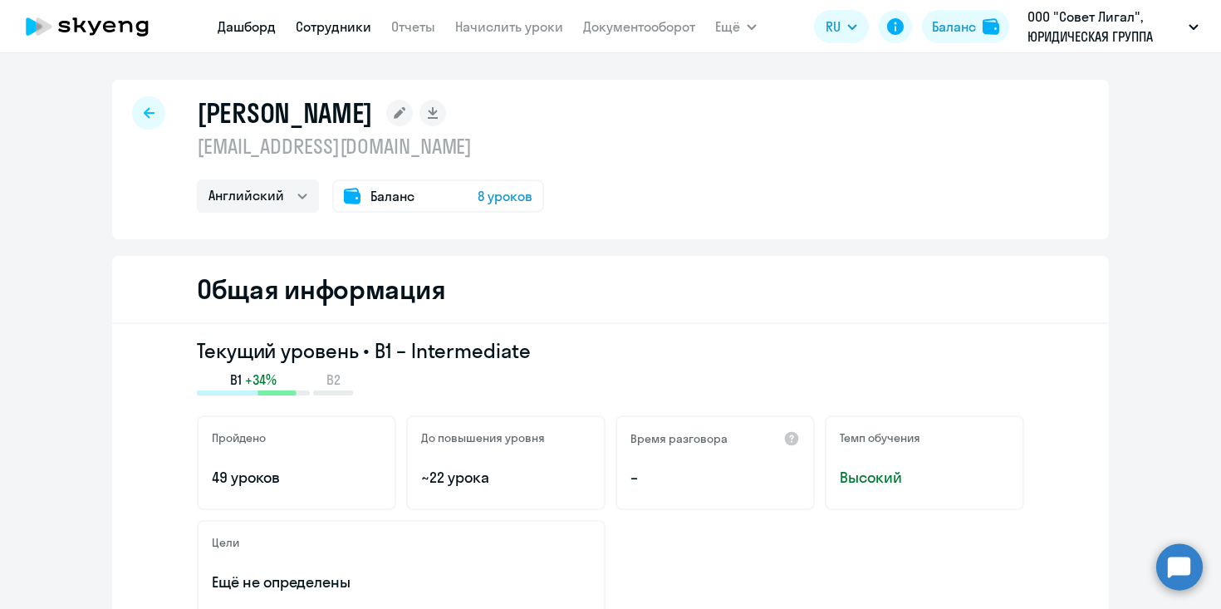
click at [257, 19] on link "Дашборд" at bounding box center [247, 26] width 58 height 17
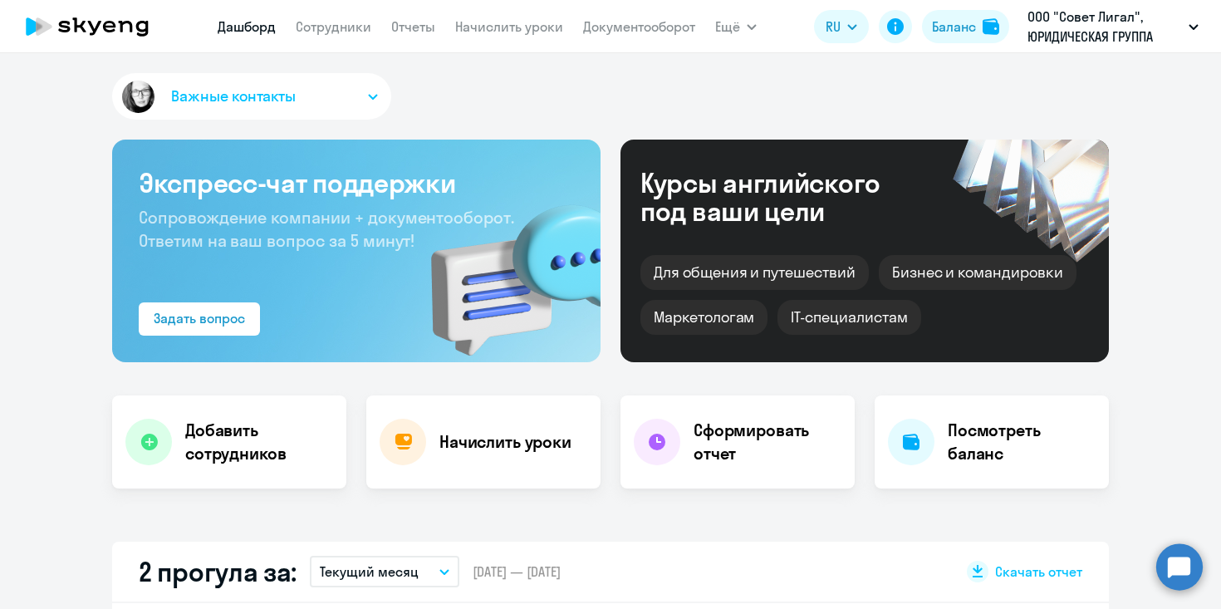
select select "30"
